Goal: Task Accomplishment & Management: Manage account settings

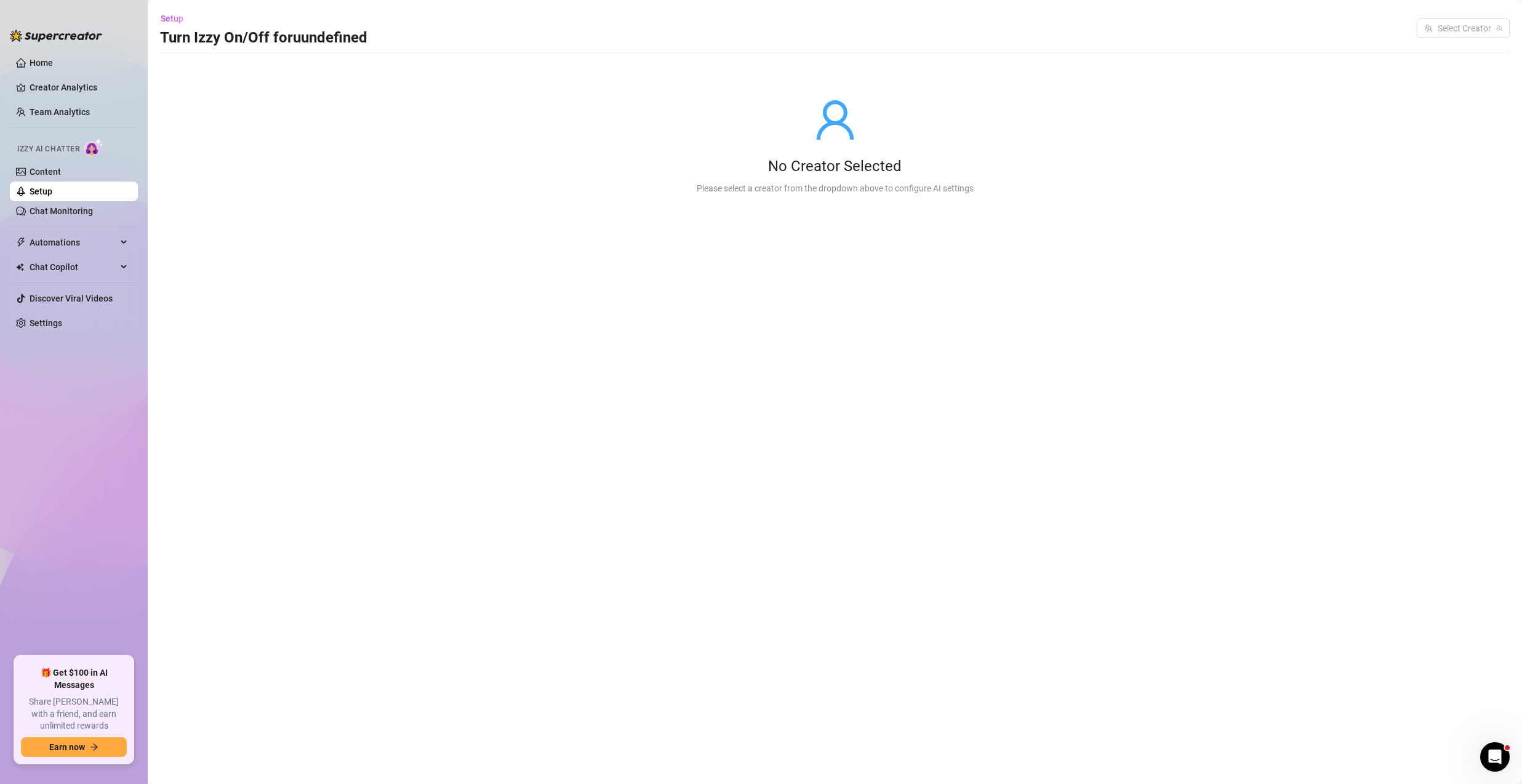
click at [52, 187] on link "Setup" at bounding box center [40, 191] width 23 height 10
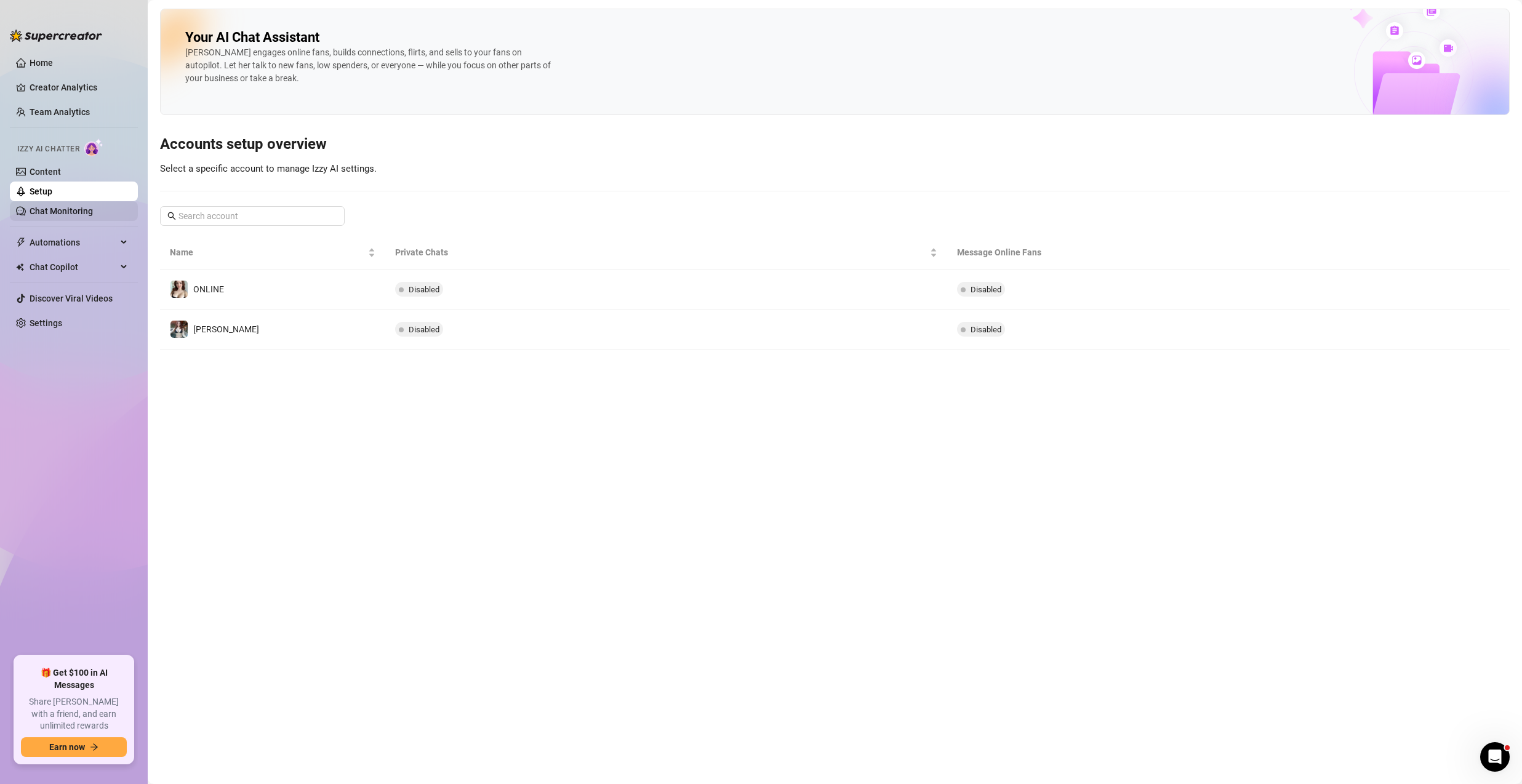
click at [58, 216] on link "Chat Monitoring" at bounding box center [61, 211] width 63 height 10
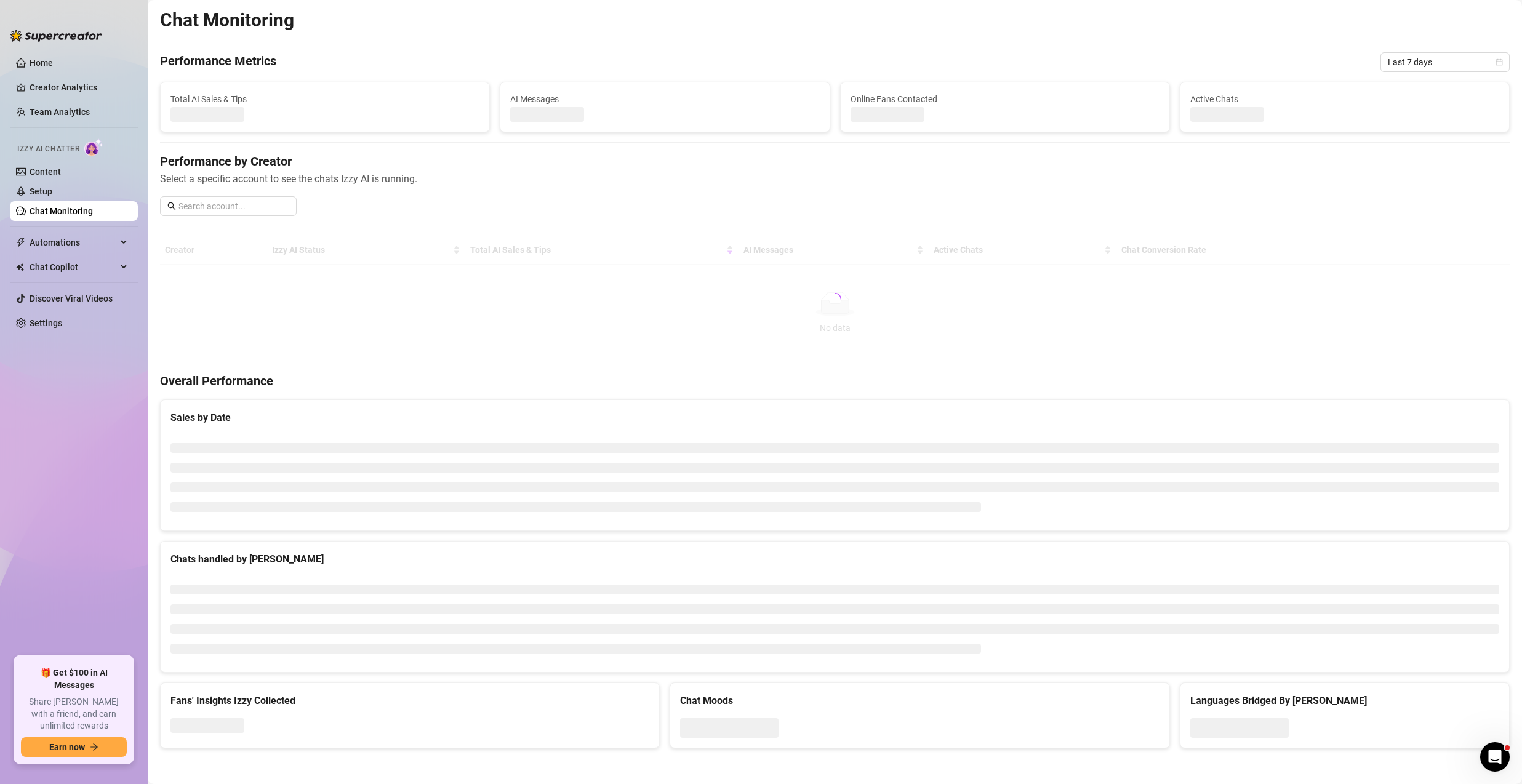
click at [56, 212] on link "Chat Monitoring" at bounding box center [61, 211] width 63 height 10
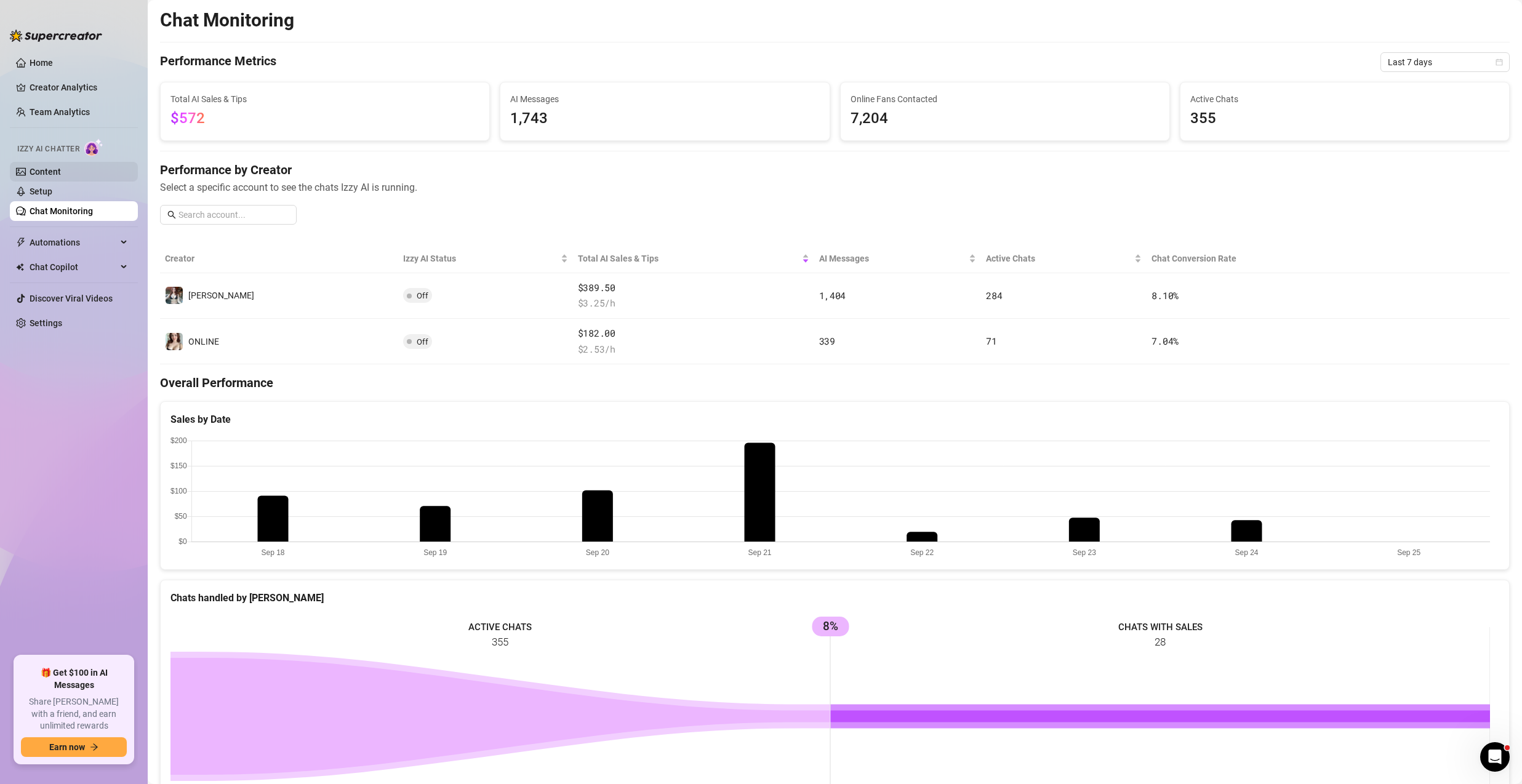
click at [61, 175] on link "Content" at bounding box center [45, 171] width 31 height 10
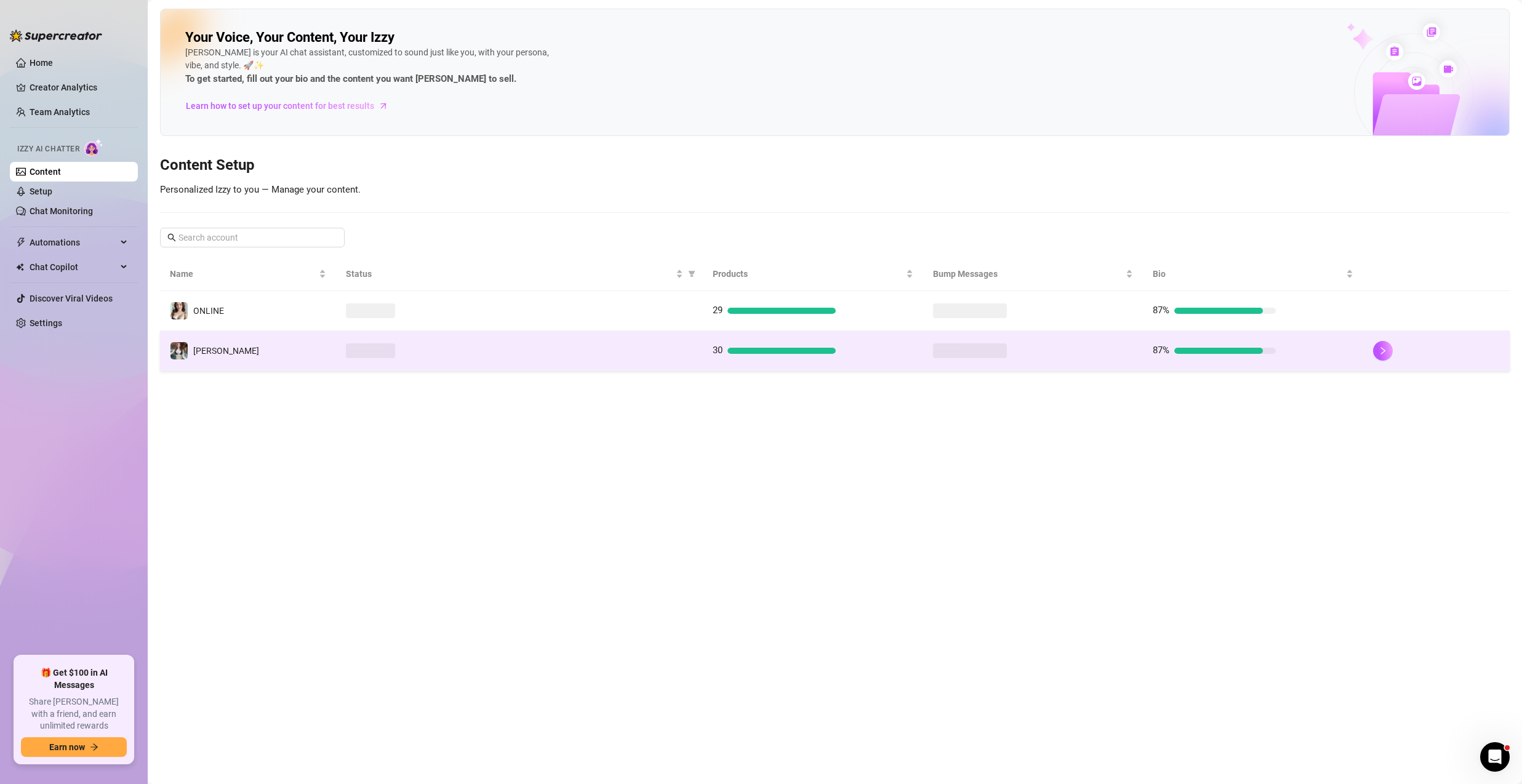
click at [251, 340] on td "[PERSON_NAME]" at bounding box center [248, 350] width 176 height 40
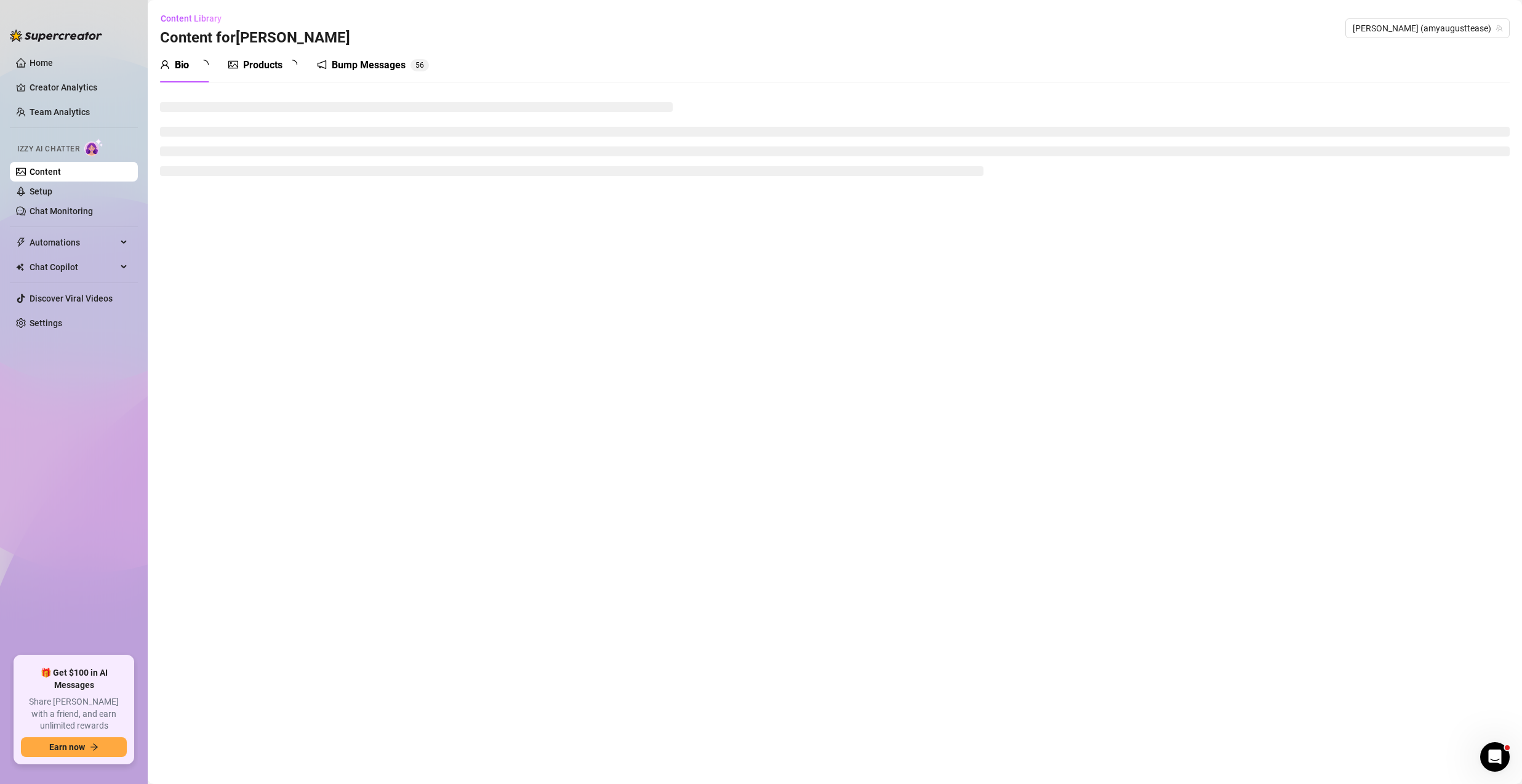
click at [378, 63] on div "Bump Messages" at bounding box center [368, 65] width 74 height 15
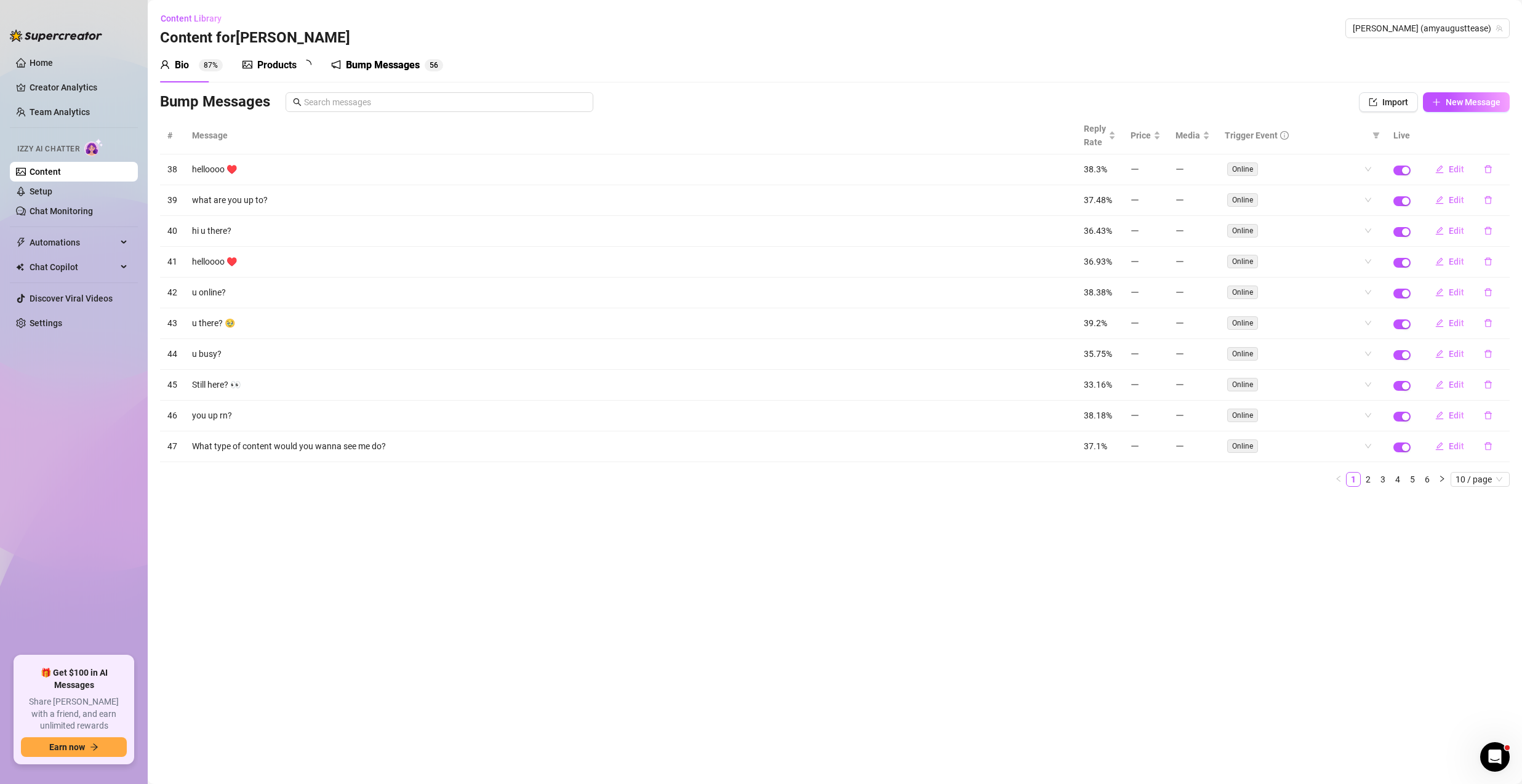
click at [232, 70] on div "Bio 87% Products Bump Messages 5 6" at bounding box center [302, 65] width 283 height 34
click at [246, 65] on icon "picture" at bounding box center [247, 65] width 10 height 10
click at [247, 65] on icon "picture" at bounding box center [247, 64] width 10 height 8
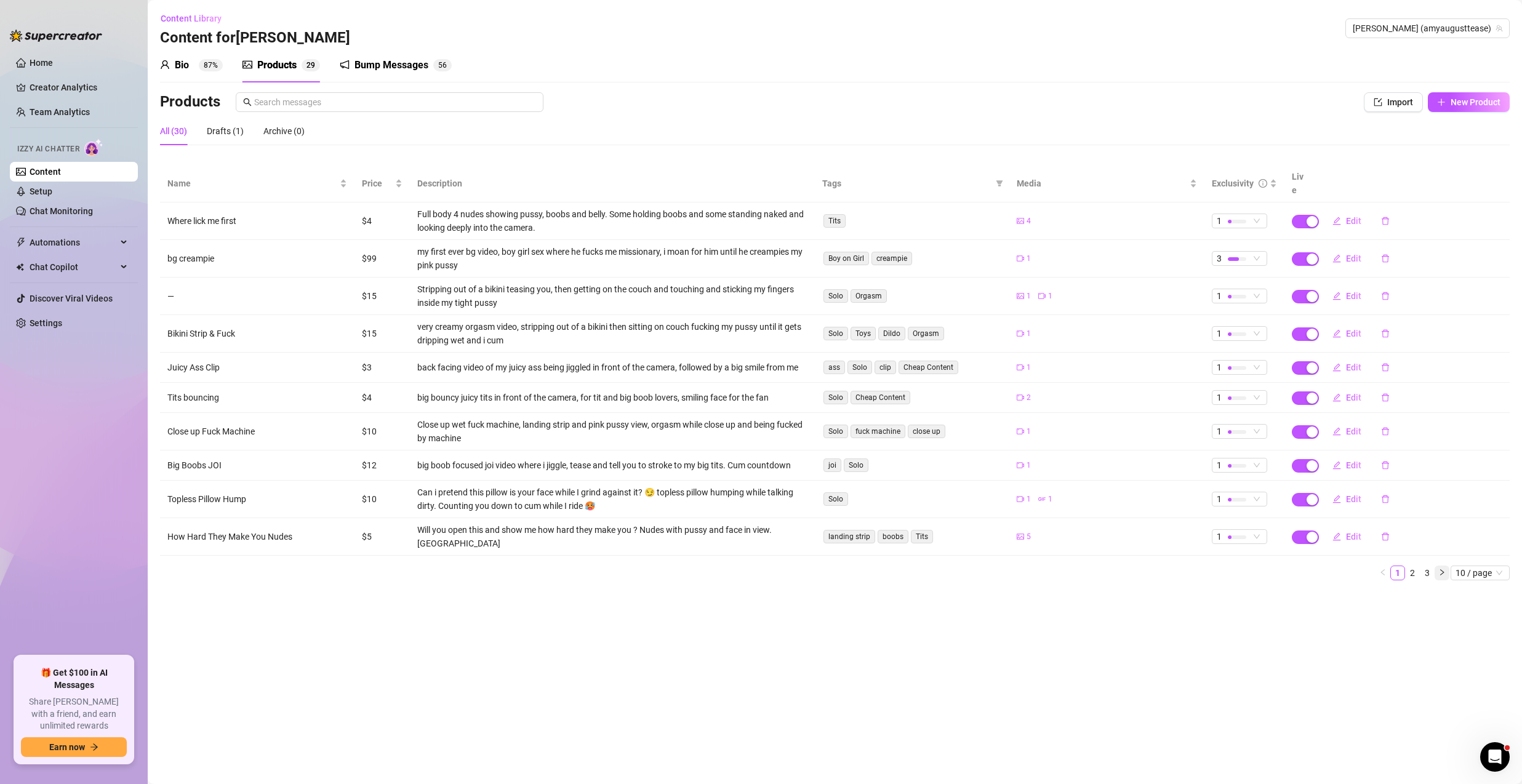
click at [1438, 568] on icon "right" at bounding box center [1442, 572] width 8 height 8
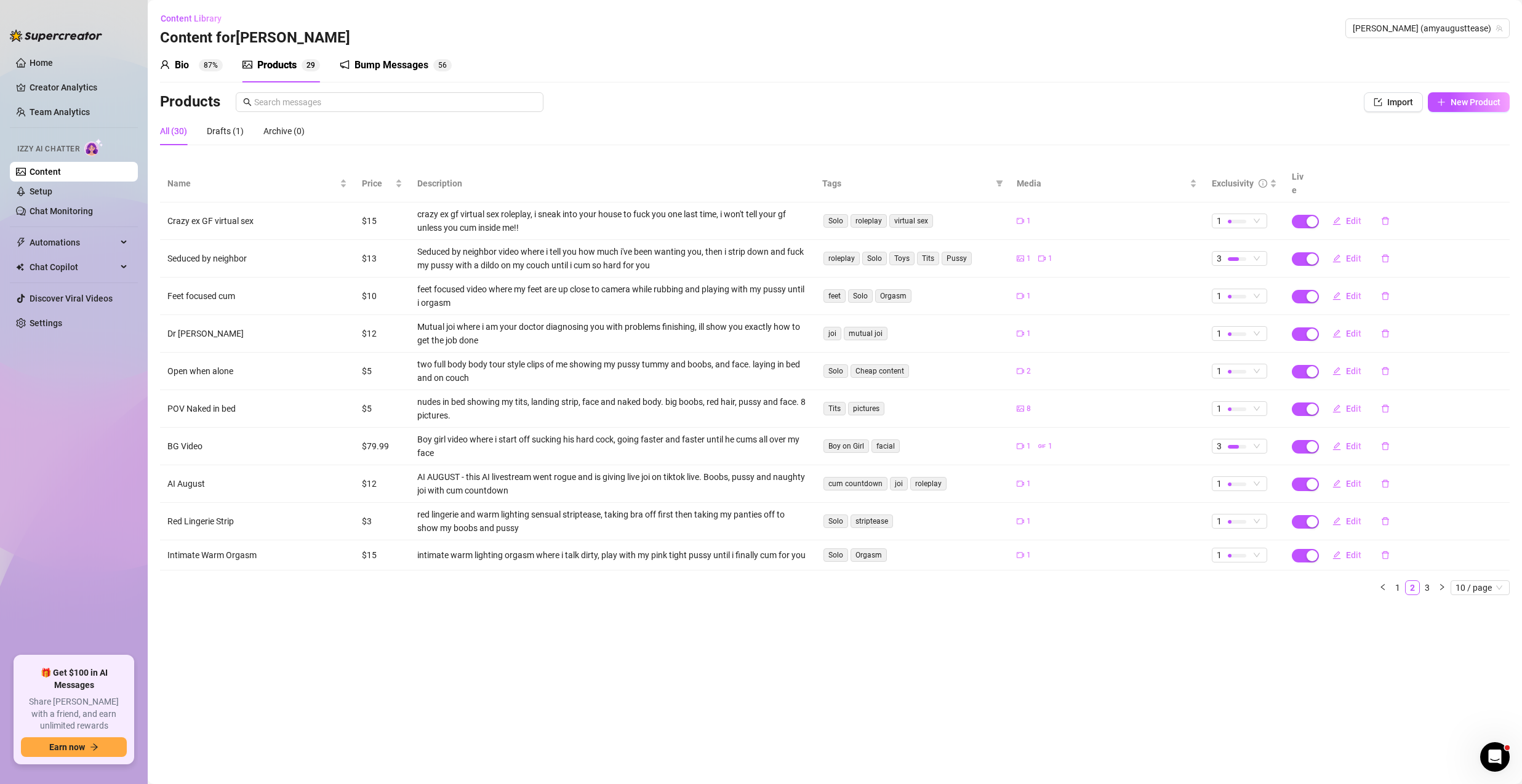
drag, startPoint x: 1424, startPoint y: 572, endPoint x: 1370, endPoint y: 563, distance: 54.7
click at [1424, 581] on link "3" at bounding box center [1427, 587] width 13 height 13
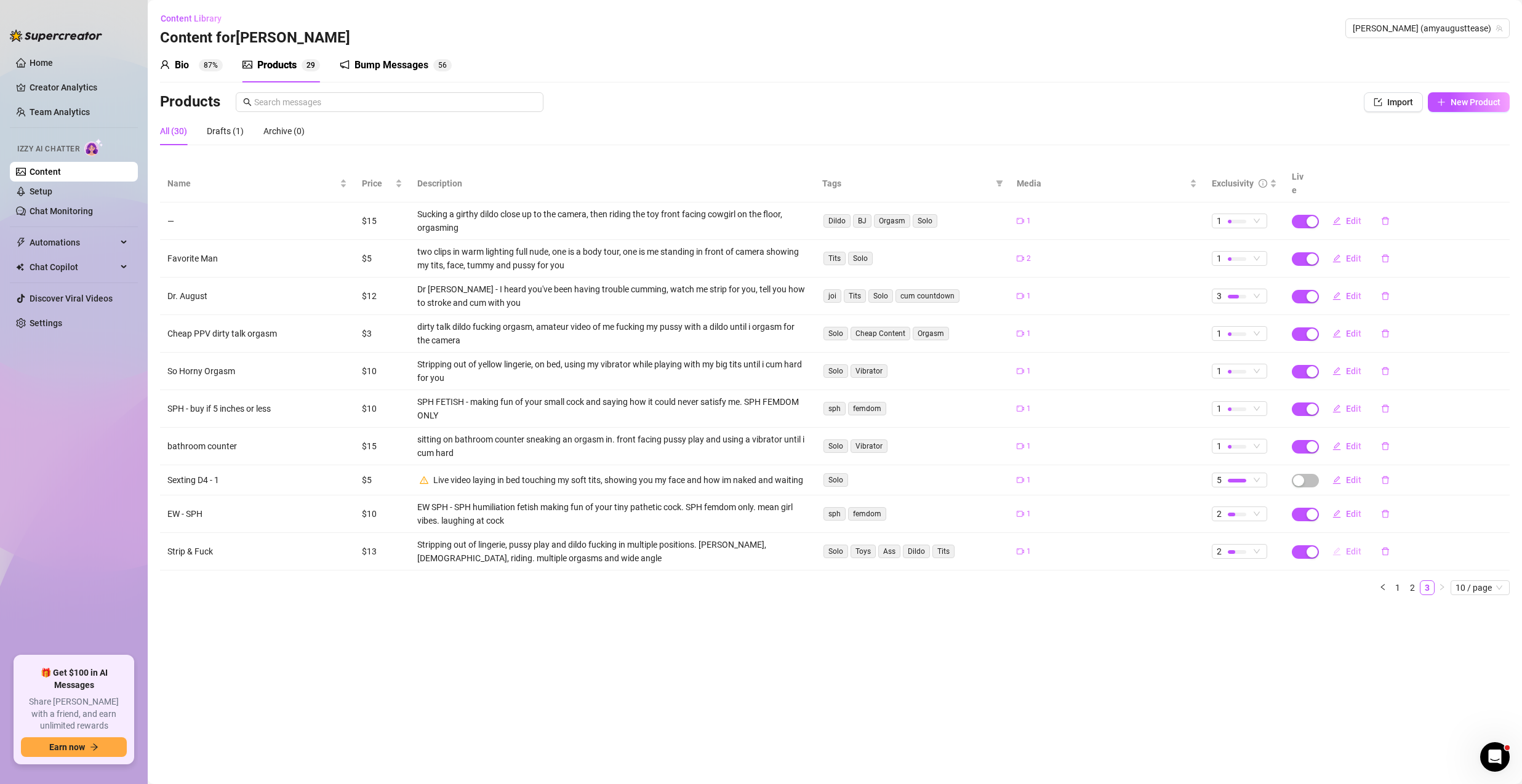
click at [1344, 541] on button "Edit" at bounding box center [1347, 551] width 49 height 19
type textarea "Stripping down, fucking myself and cumming multiple times for you"
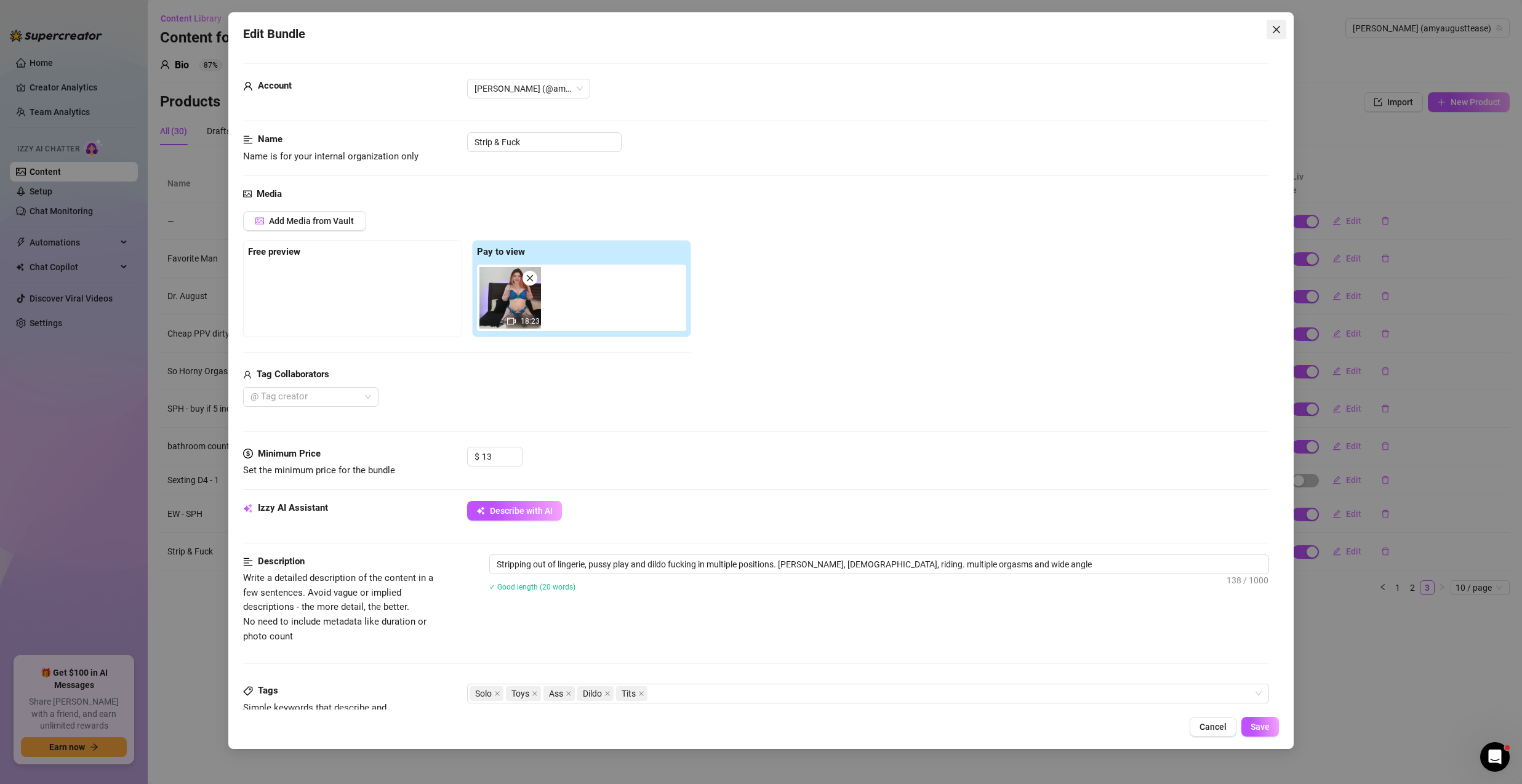
click at [1275, 29] on icon "close" at bounding box center [1276, 29] width 10 height 10
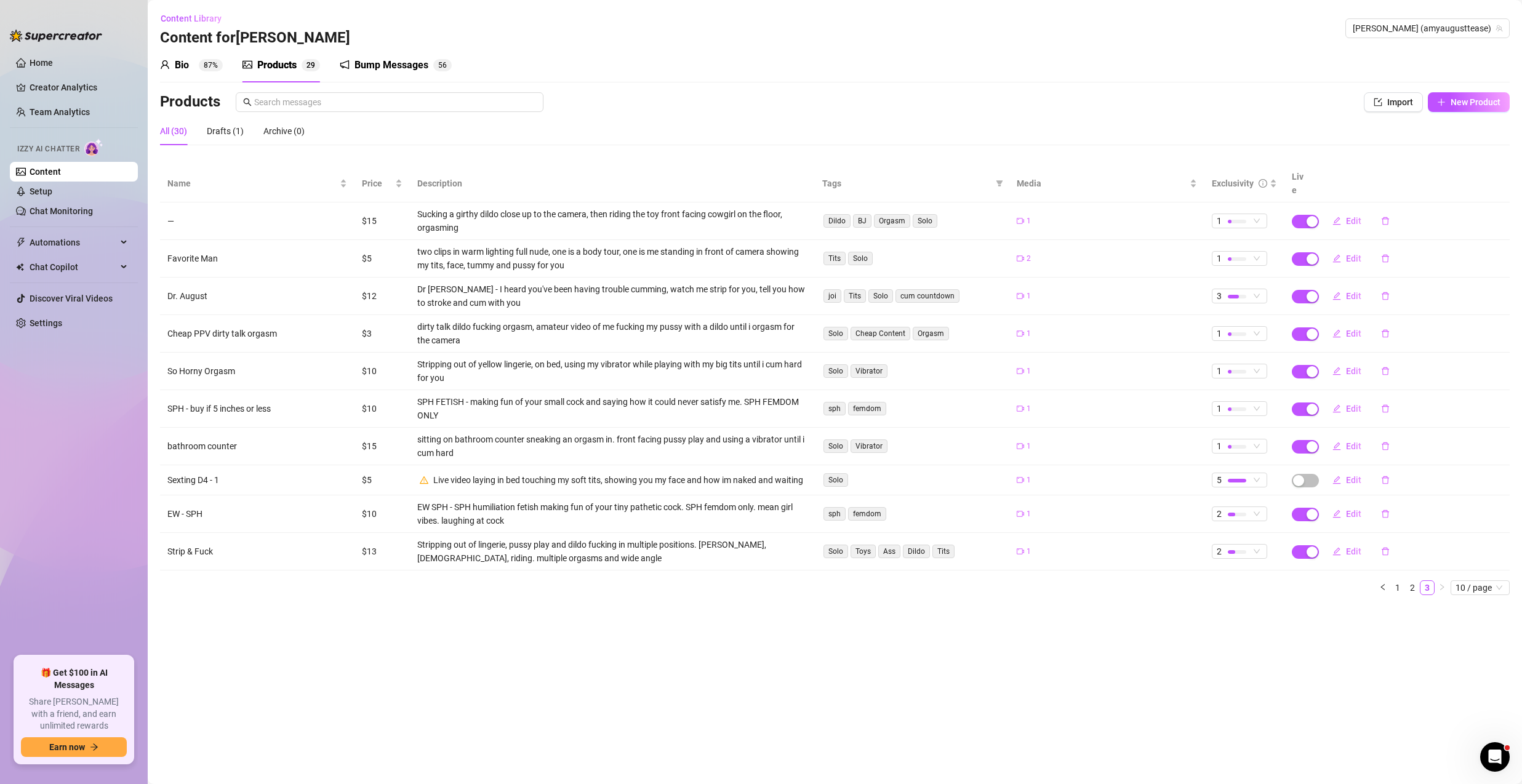
click at [61, 174] on link "Content" at bounding box center [45, 171] width 31 height 10
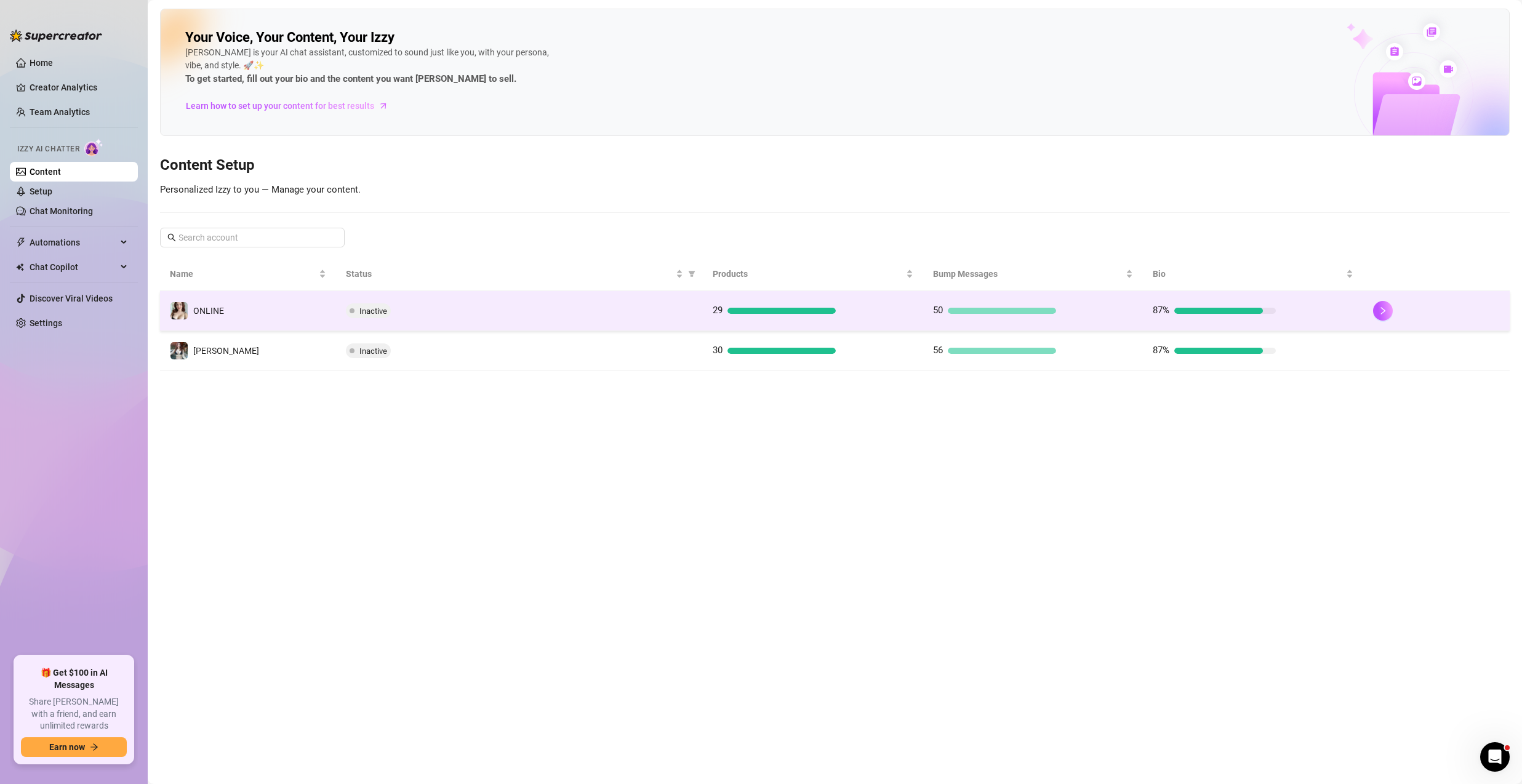
click at [248, 316] on td "ONLINE" at bounding box center [248, 311] width 176 height 40
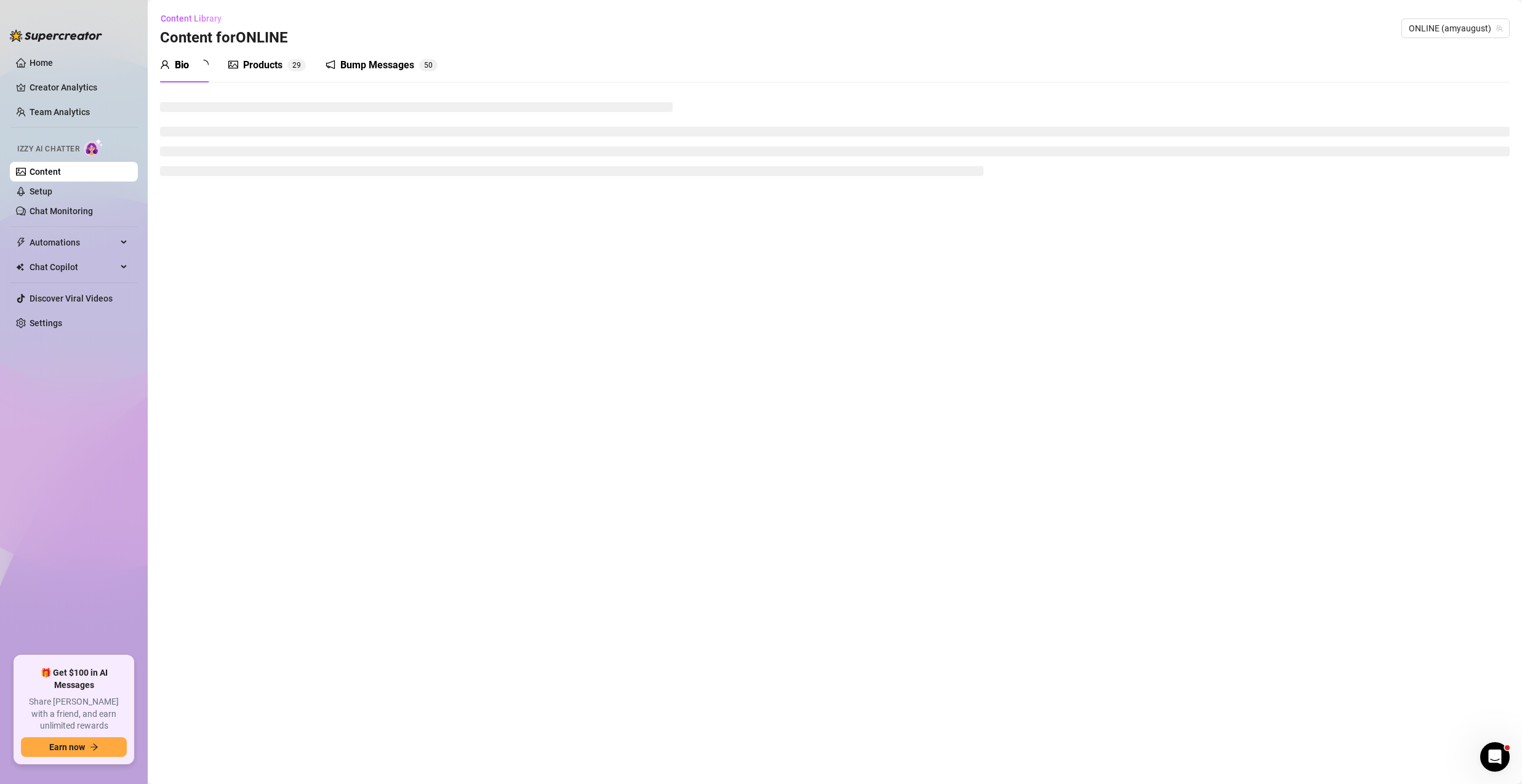
click at [257, 62] on div "Products" at bounding box center [263, 65] width 40 height 15
click at [259, 64] on div "Products" at bounding box center [263, 65] width 40 height 15
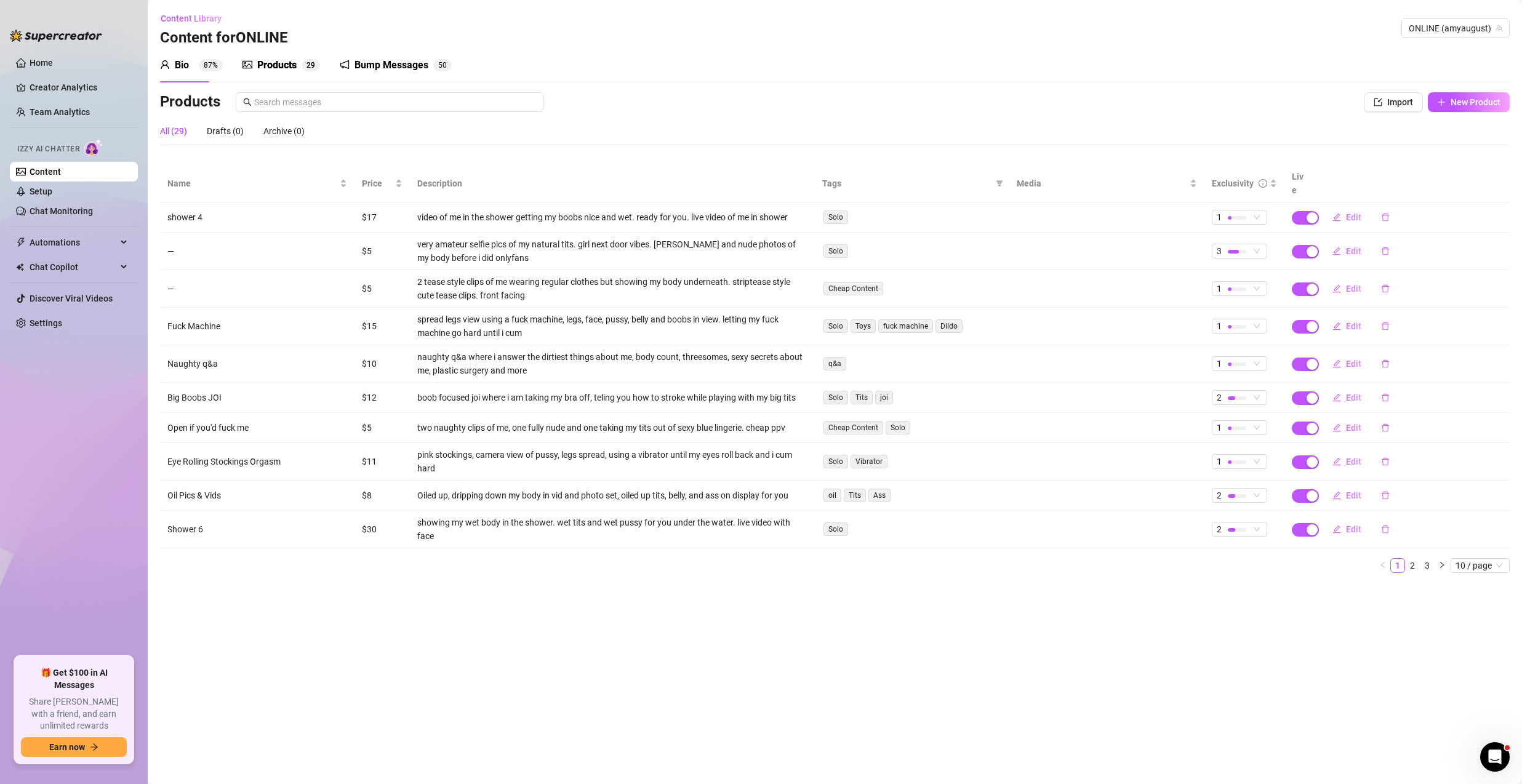
click at [256, 66] on div "Products 2 9" at bounding box center [281, 65] width 77 height 15
click at [1441, 561] on icon "right" at bounding box center [1442, 565] width 8 height 8
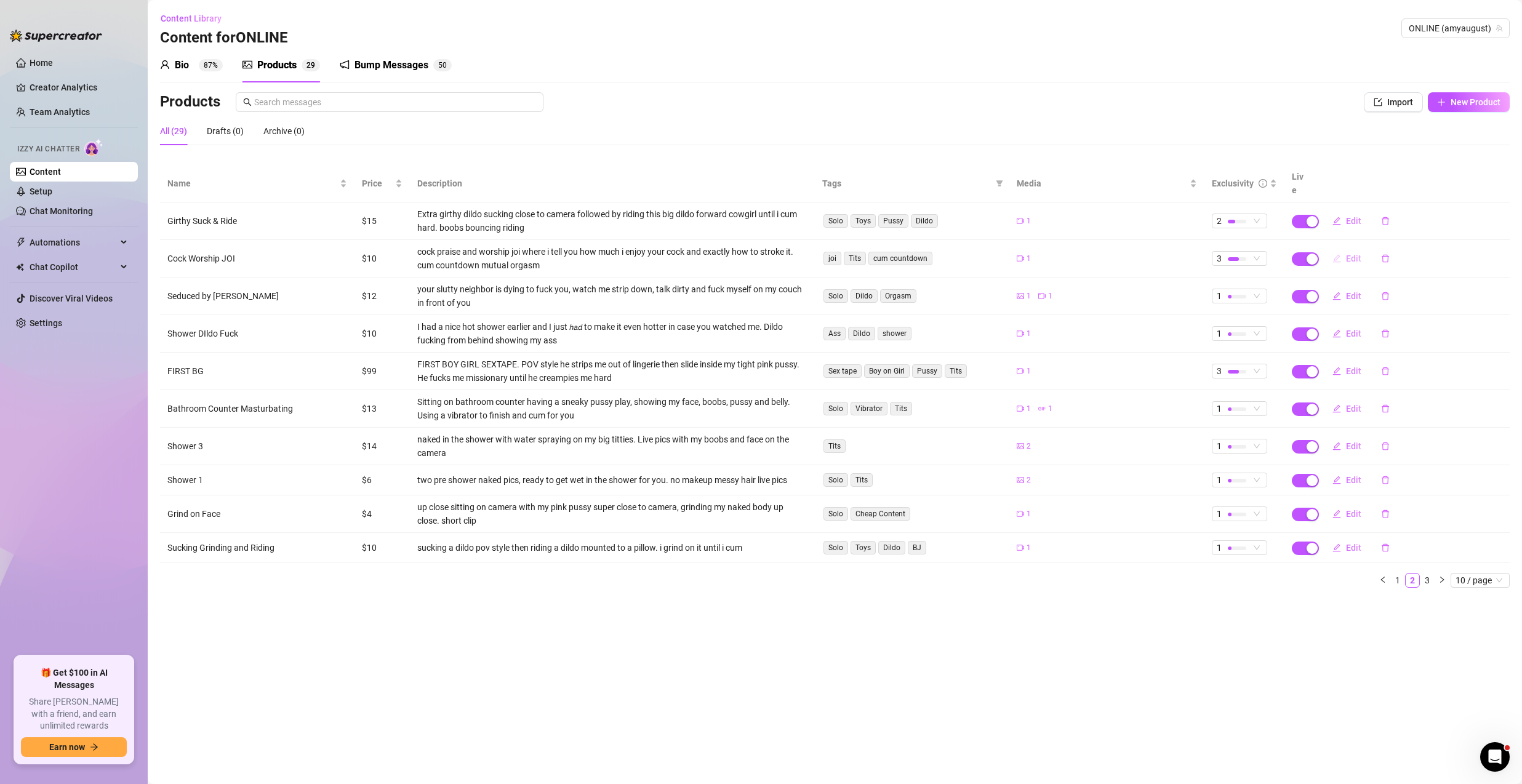
click at [1356, 253] on span "Edit" at bounding box center [1353, 258] width 15 height 10
type textarea "𝙸’𝙼 𝙾𝙱𝚂𝙴𝚂𝚂𝙴𝙳 𝚆𝙸𝚃𝙷 𝚈𝙾𝚄𝚁 𝙲𝙾𝙲𝙺😍 please will you stroke it for me while i touch mys…"
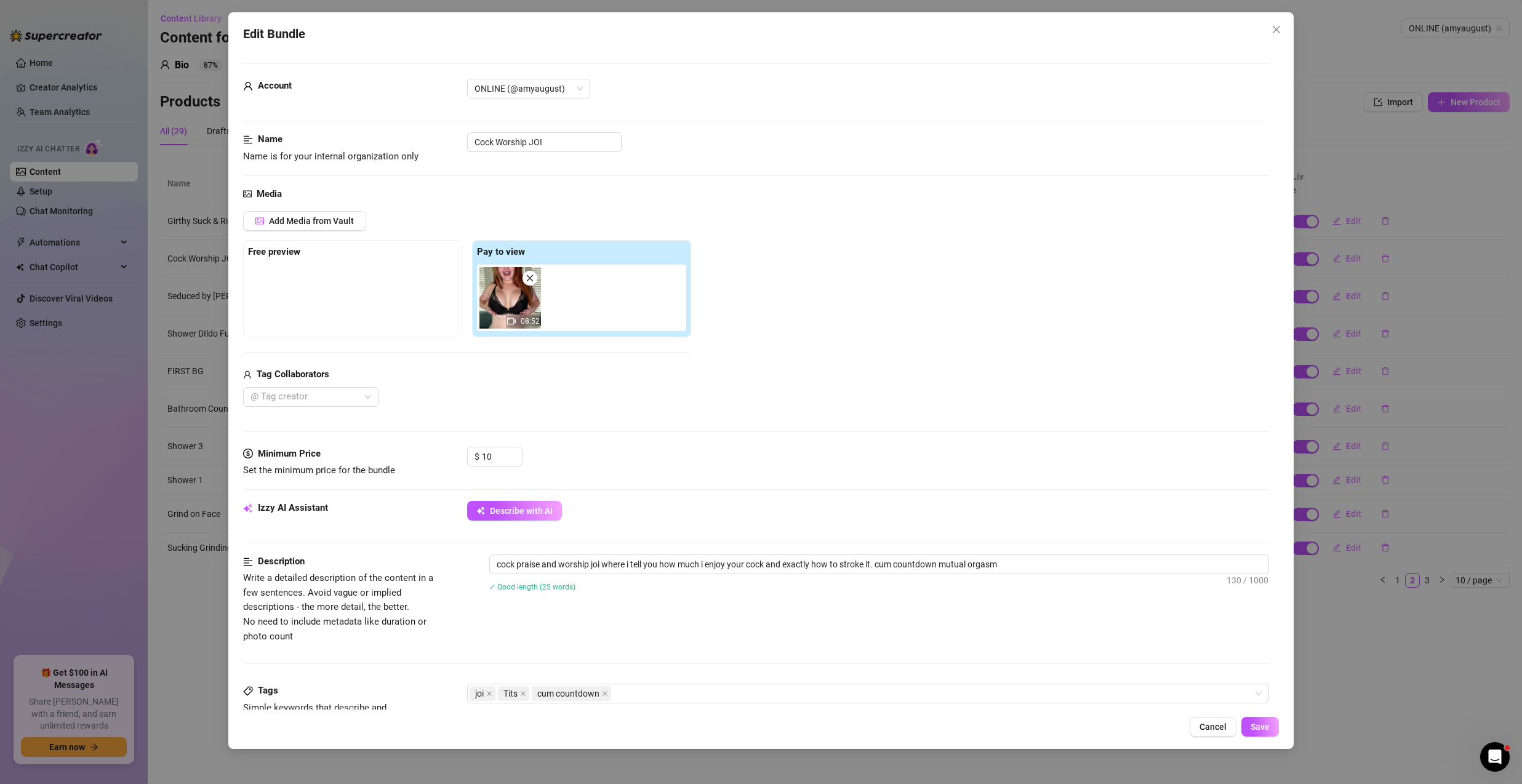
click at [925, 298] on div "Add Media from Vault Free preview Pay to view 08:52 Tag Collaborators @ Tag cre…" at bounding box center [756, 308] width 1026 height 196
click at [995, 190] on div "Media" at bounding box center [756, 194] width 1026 height 15
click at [1004, 189] on div "Media" at bounding box center [756, 194] width 1026 height 15
click at [1273, 29] on icon "close" at bounding box center [1276, 29] width 10 height 10
